Goal: Information Seeking & Learning: Learn about a topic

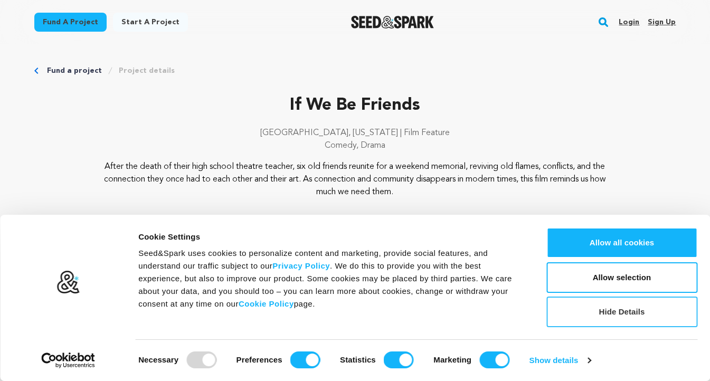
click at [618, 309] on button "Hide Details" at bounding box center [621, 312] width 151 height 31
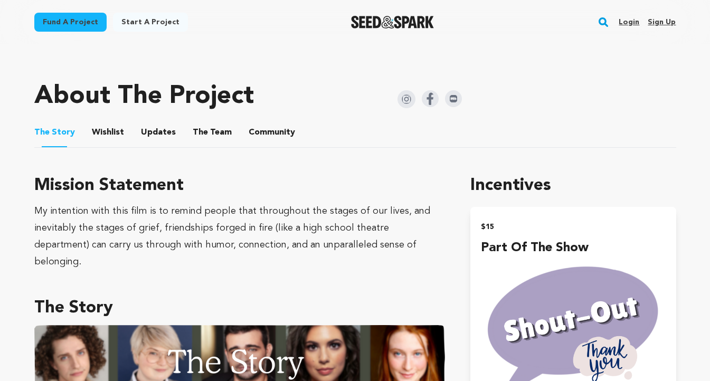
scroll to position [436, 0]
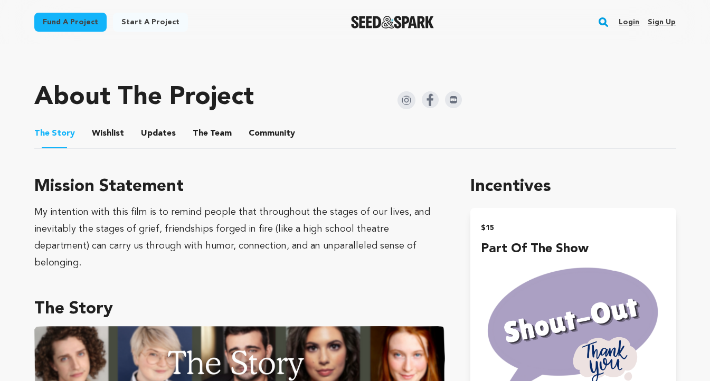
click at [153, 129] on button "Updates" at bounding box center [158, 135] width 25 height 25
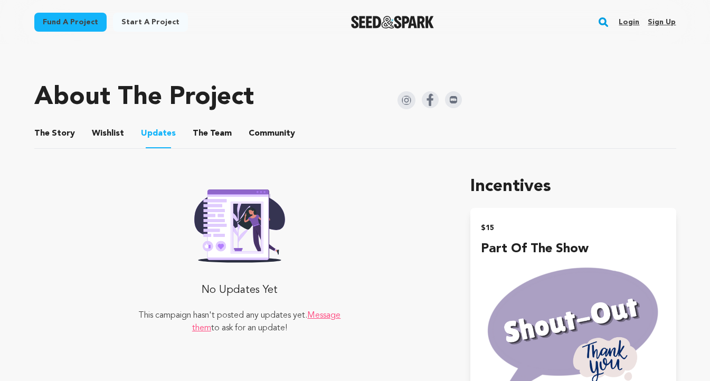
click at [213, 133] on button "The Team" at bounding box center [212, 135] width 25 height 25
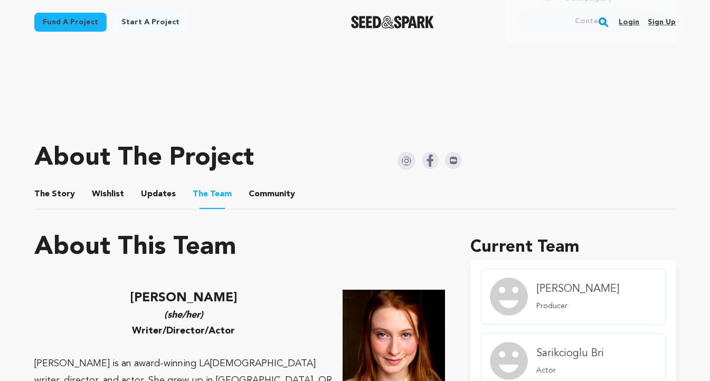
scroll to position [375, 0]
click at [108, 193] on button "Wishlist" at bounding box center [107, 196] width 25 height 25
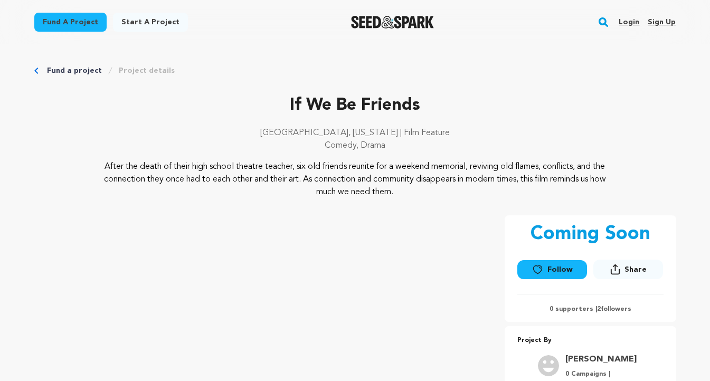
scroll to position [375, 0]
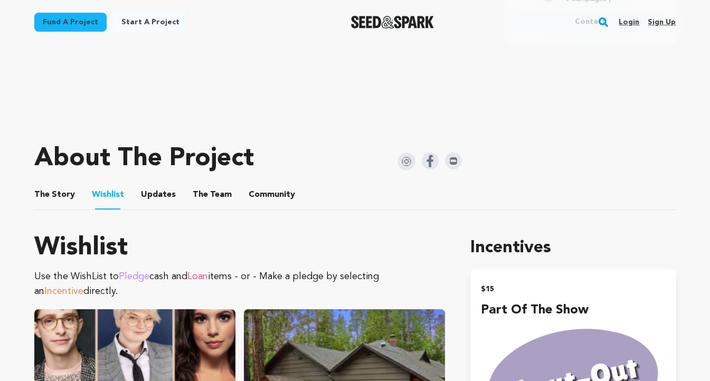
click at [274, 194] on button "Community" at bounding box center [271, 196] width 25 height 25
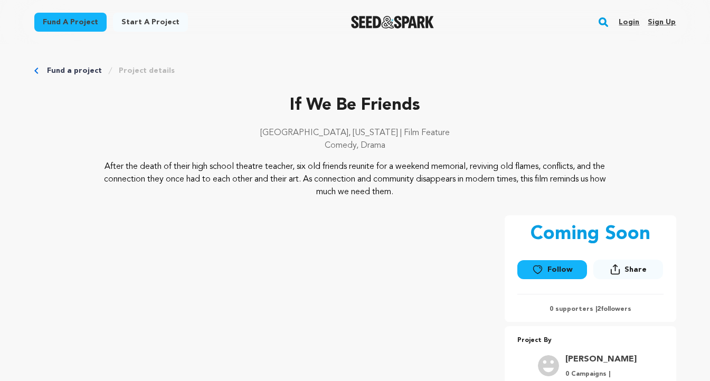
scroll to position [0, 1]
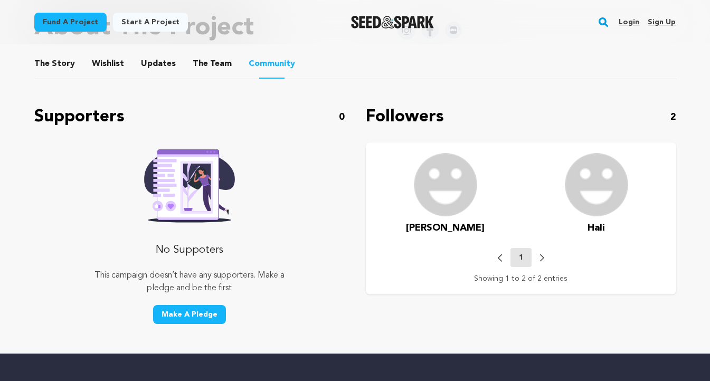
scroll to position [504, 0]
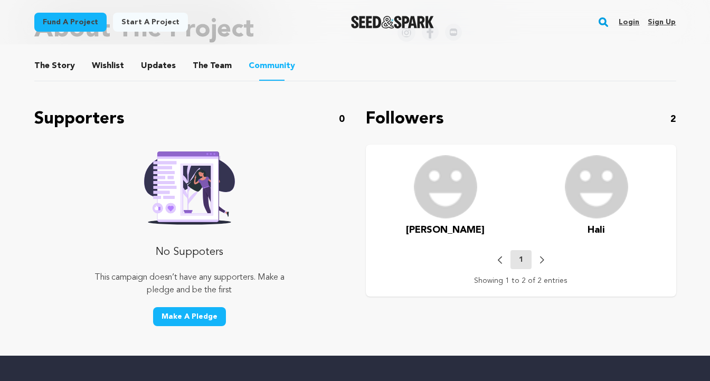
click at [157, 69] on button "Updates" at bounding box center [158, 67] width 25 height 25
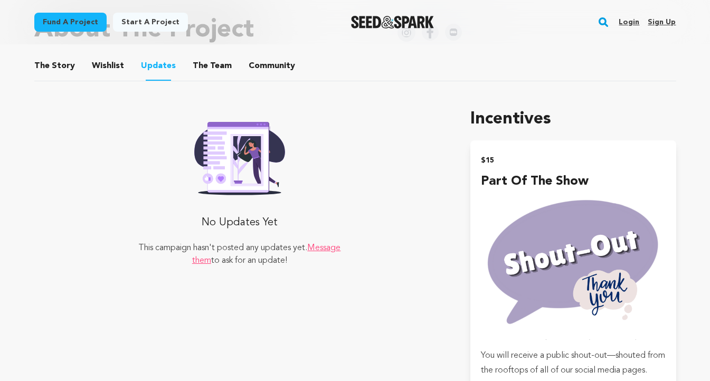
click at [57, 66] on button "The Story" at bounding box center [54, 67] width 25 height 25
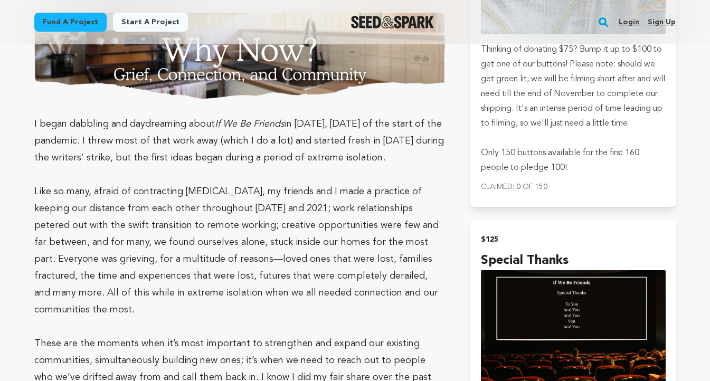
scroll to position [2430, 0]
